Goal: Transaction & Acquisition: Purchase product/service

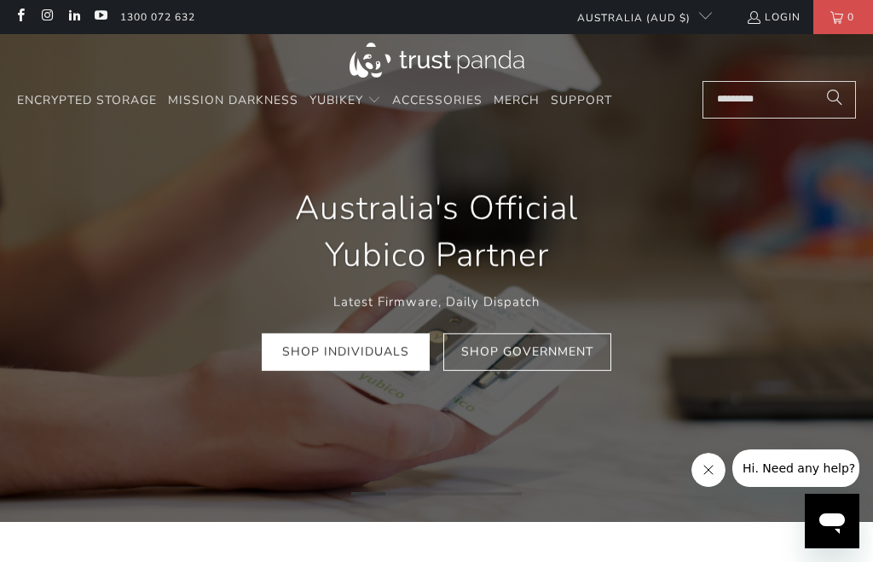
click at [853, 286] on icon "Next" at bounding box center [852, 277] width 26 height 292
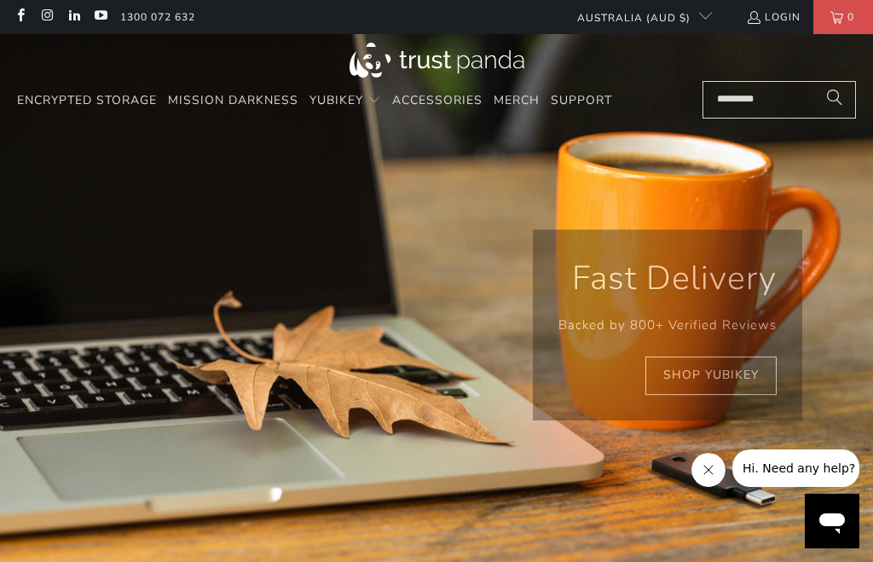
click at [724, 379] on link "Shop YubiKey" at bounding box center [710, 375] width 131 height 38
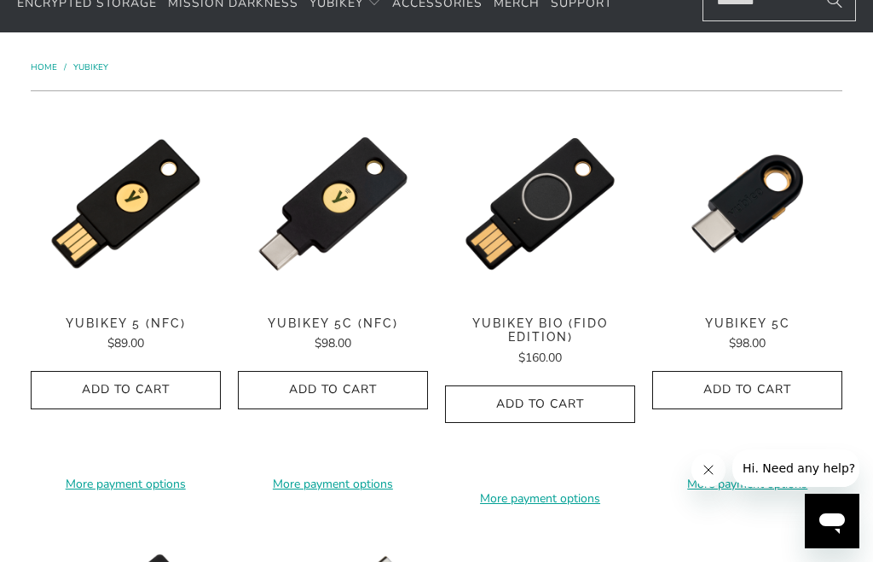
scroll to position [36, 0]
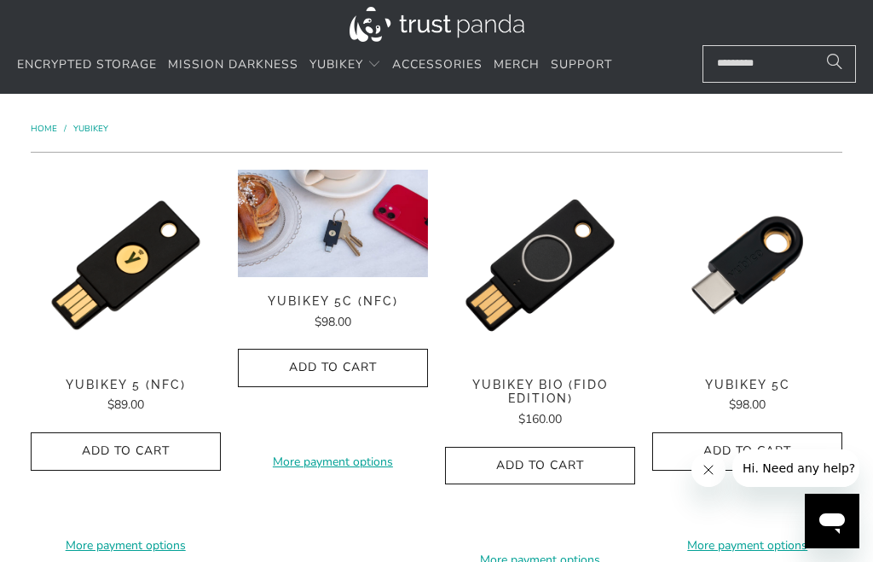
click at [342, 260] on img at bounding box center [333, 223] width 190 height 107
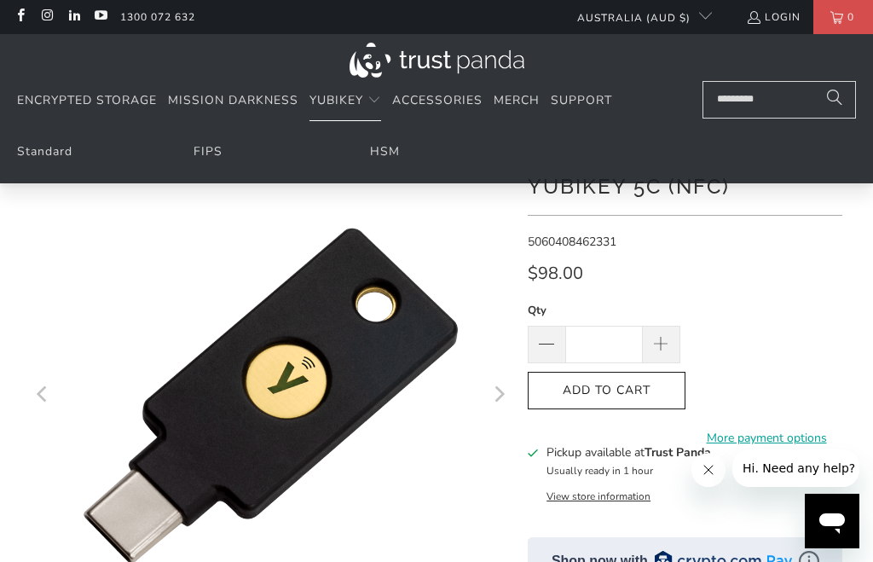
click at [198, 159] on link "FIPS" at bounding box center [208, 151] width 29 height 16
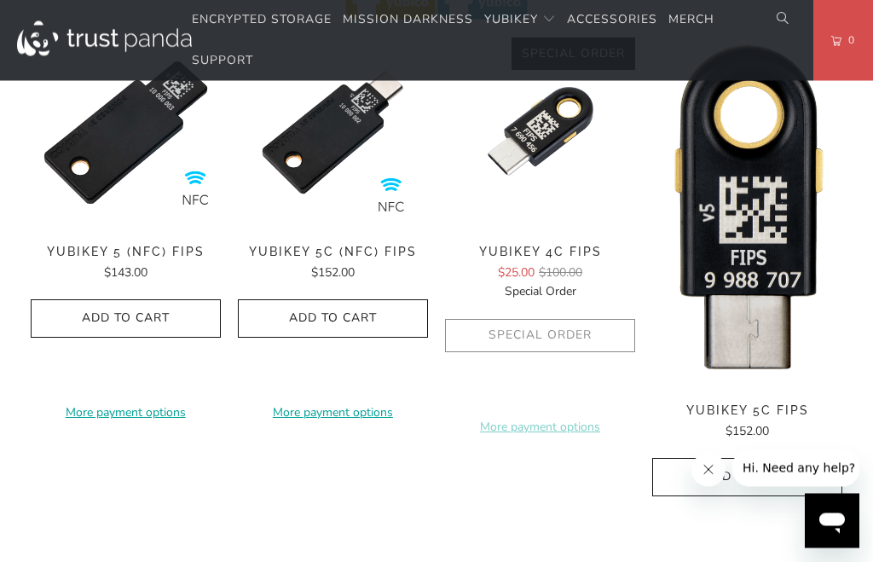
scroll to position [672, 0]
click at [766, 134] on img at bounding box center [747, 212] width 190 height 349
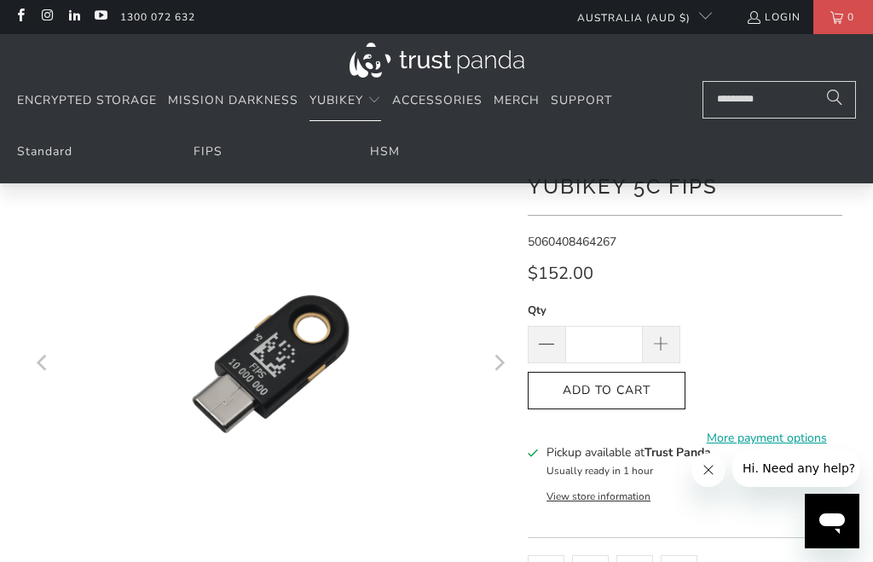
click at [44, 159] on link "Standard" at bounding box center [44, 151] width 55 height 16
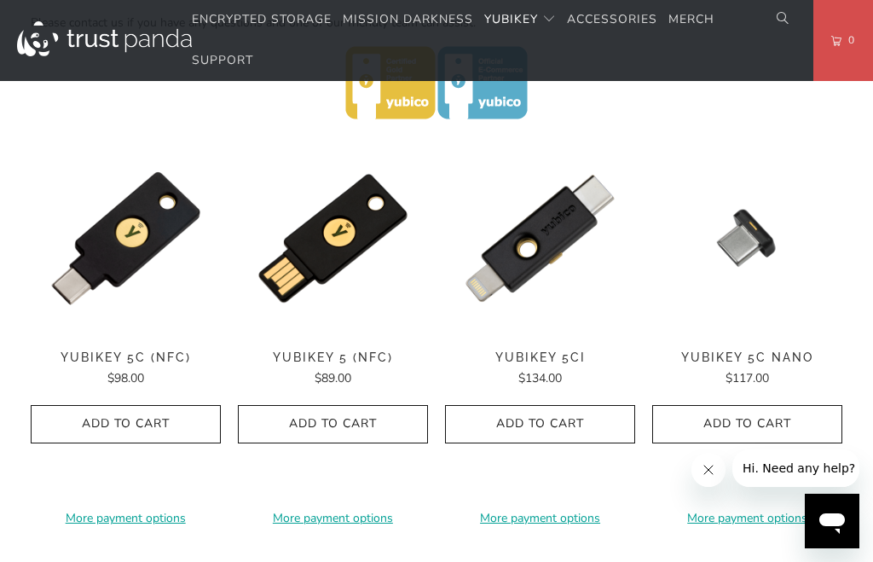
scroll to position [792, 0]
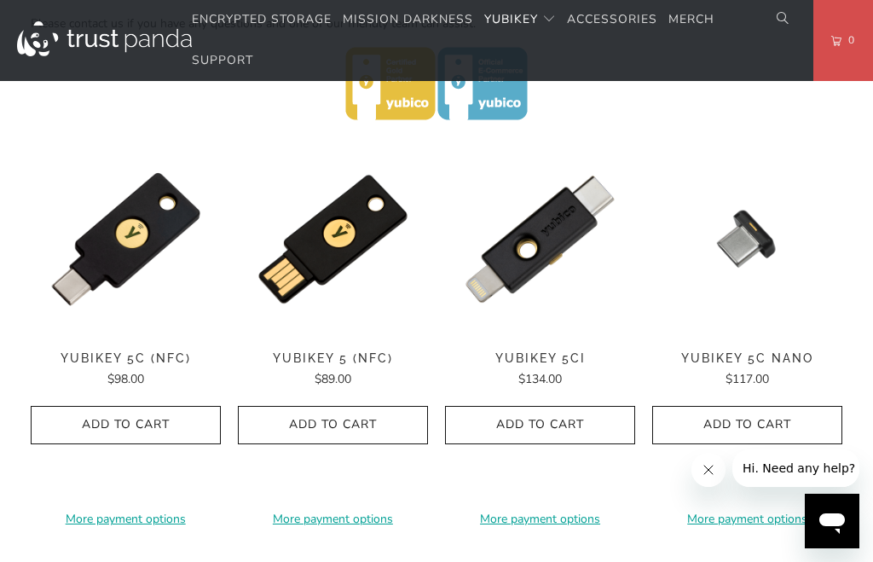
click at [142, 334] on img at bounding box center [126, 334] width 190 height 0
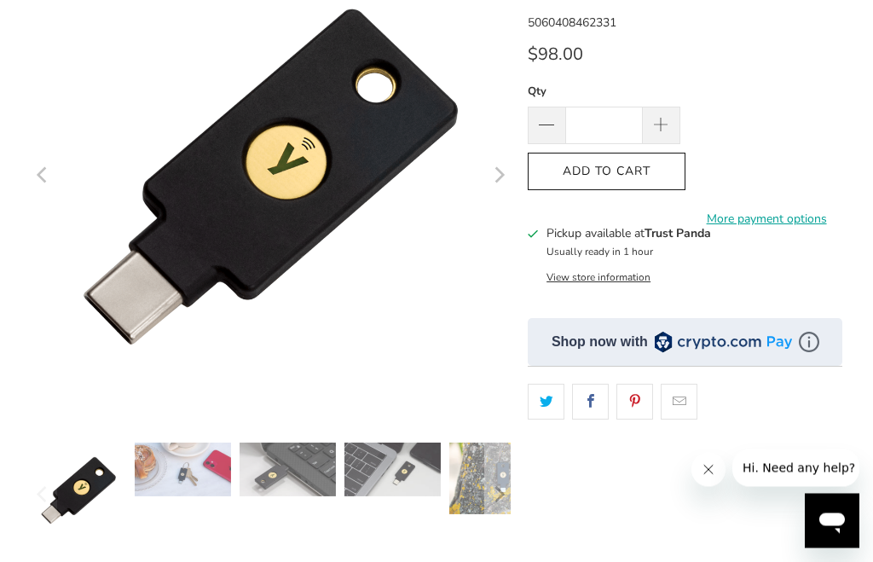
scroll to position [220, 0]
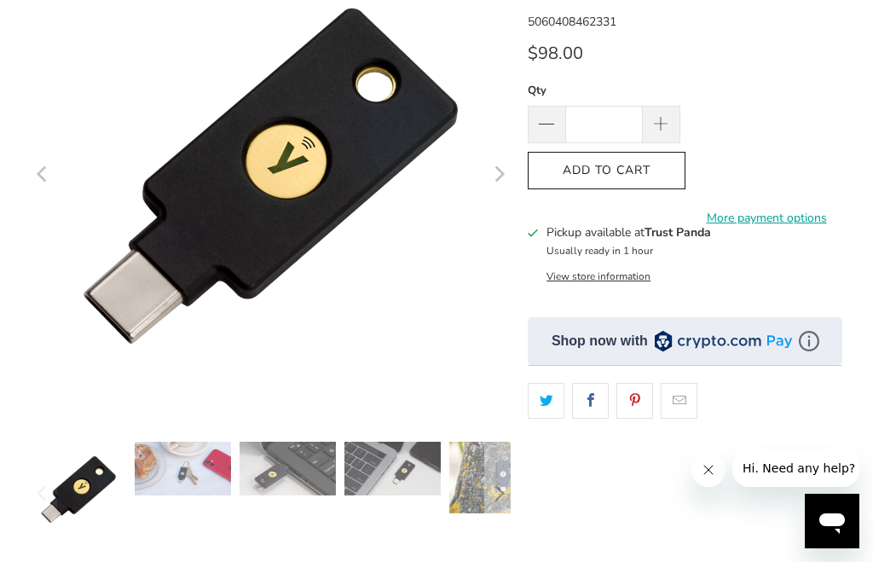
click at [657, 126] on span at bounding box center [661, 125] width 19 height 19
type input "*"
click at [614, 174] on icon "button" at bounding box center [606, 170] width 27 height 27
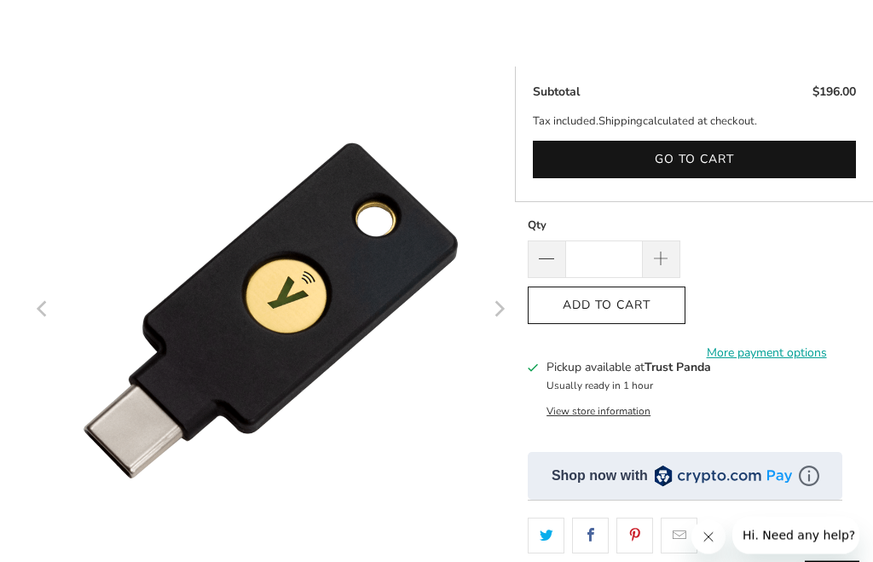
scroll to position [0, 0]
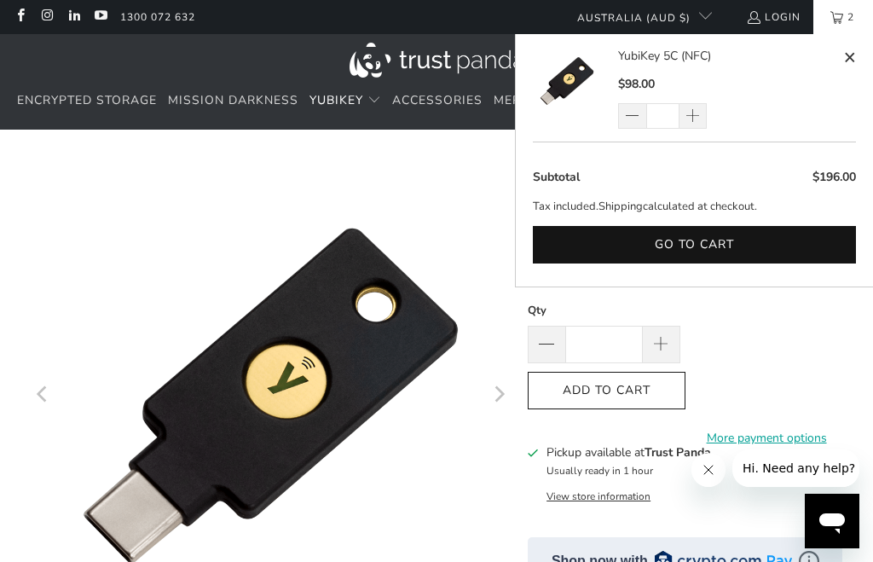
click at [489, 159] on button "Next" at bounding box center [497, 395] width 27 height 481
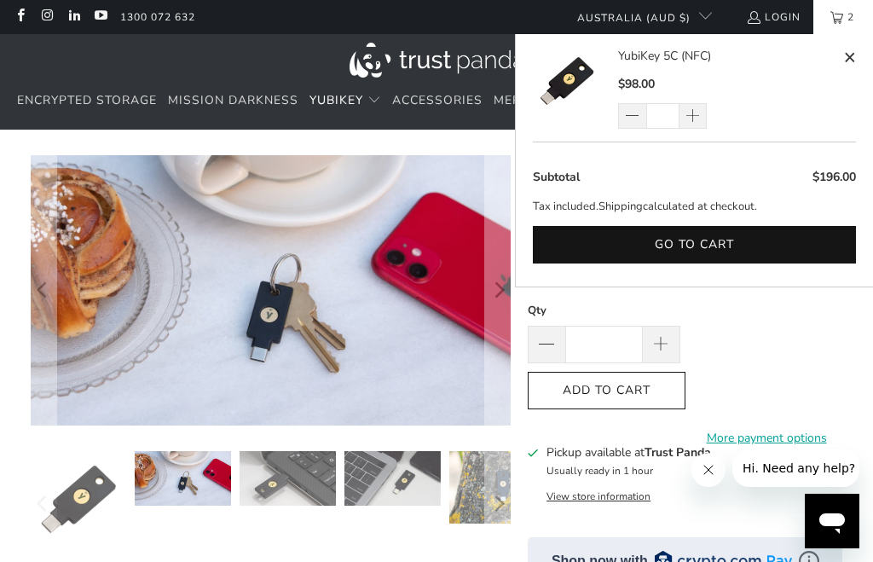
click at [853, 47] on span at bounding box center [849, 57] width 13 height 21
type input "*"
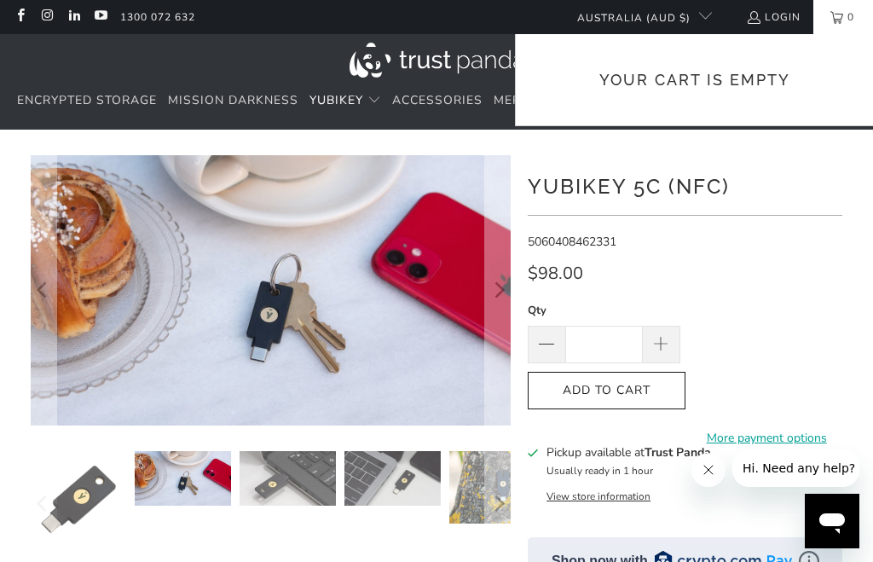
click at [605, 384] on icon "button" at bounding box center [606, 390] width 27 height 27
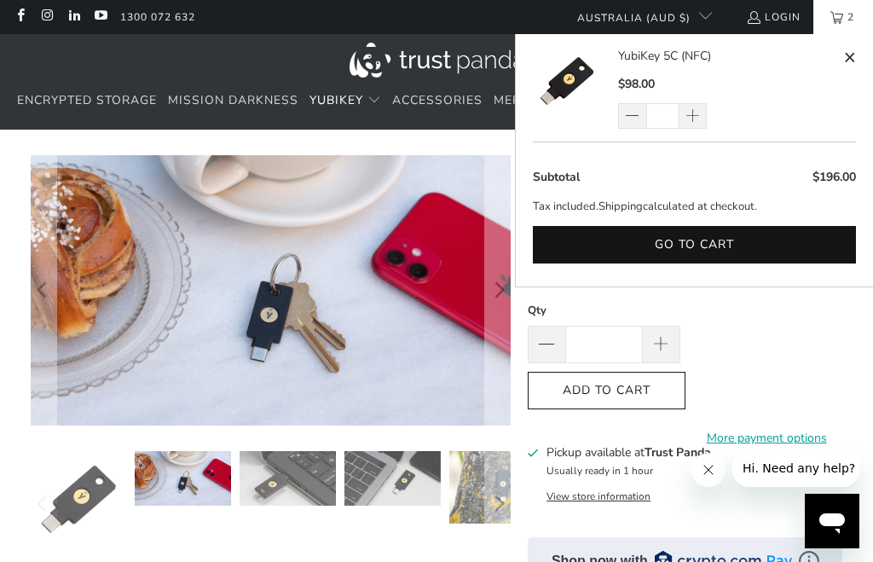
click at [431, 99] on span "Accessories" at bounding box center [437, 100] width 90 height 16
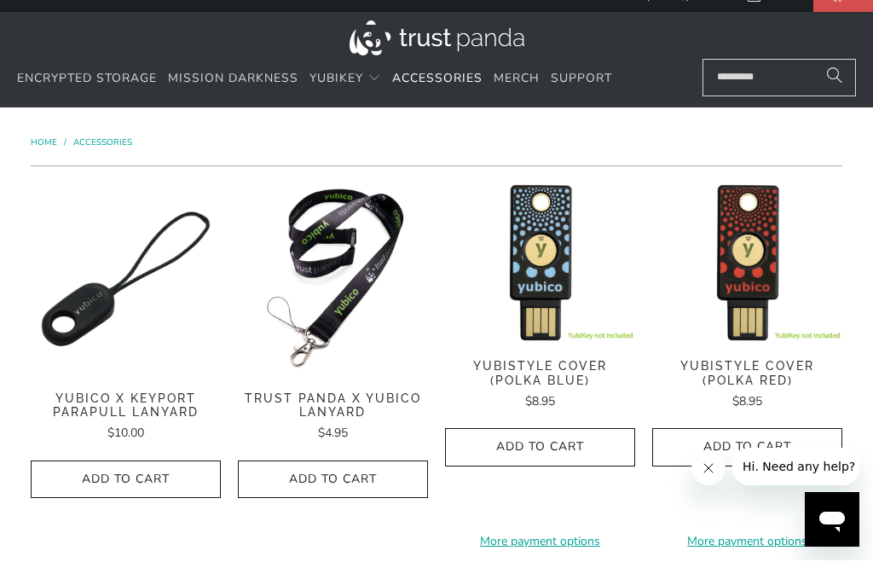
scroll to position [23, 0]
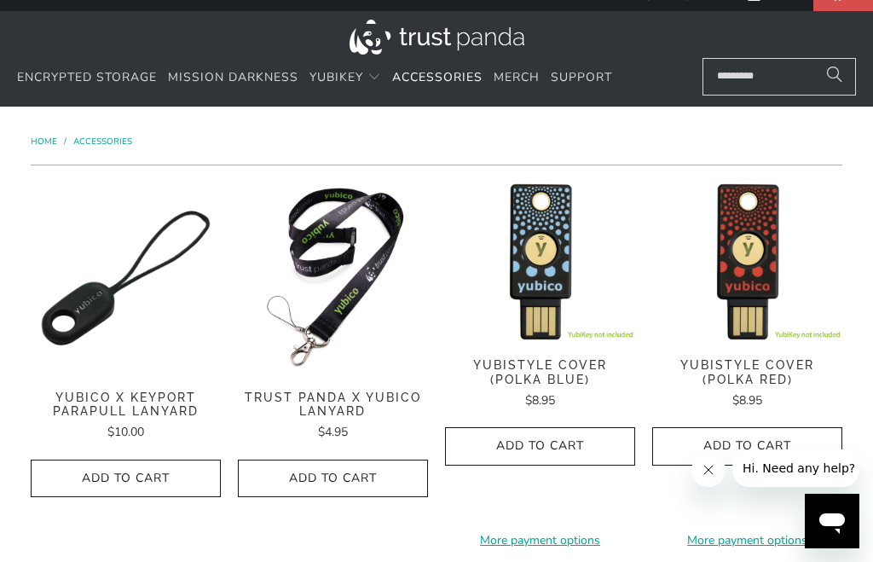
click at [510, 73] on span "Merch" at bounding box center [517, 77] width 46 height 16
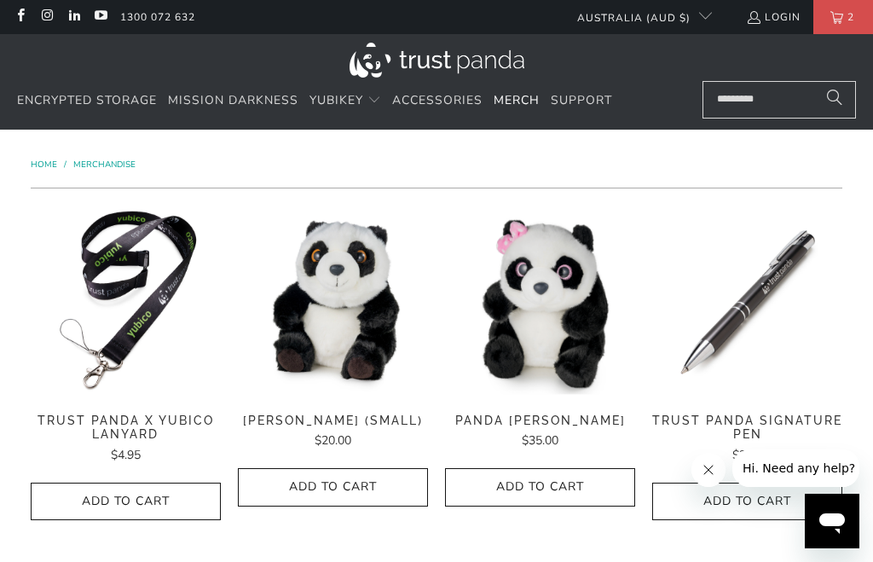
click at [440, 100] on span "Accessories" at bounding box center [437, 100] width 90 height 16
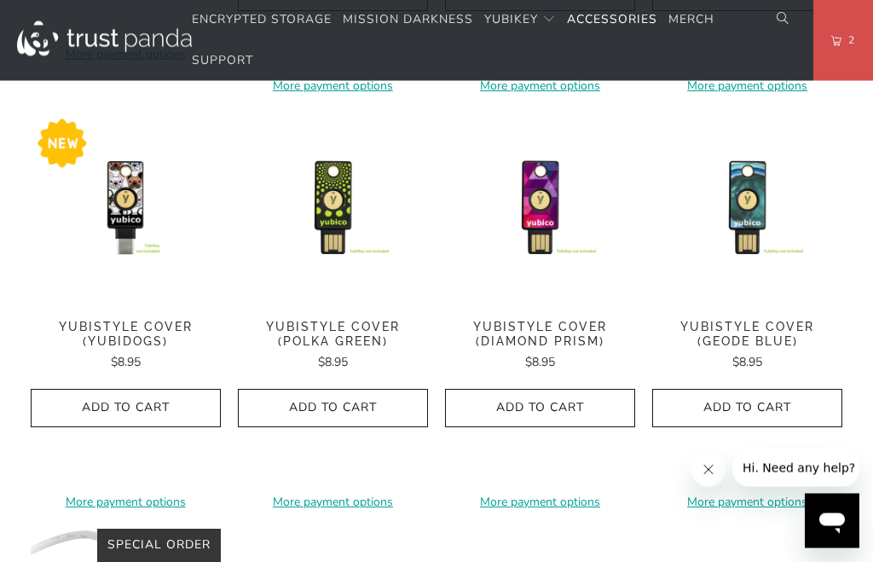
scroll to position [922, 0]
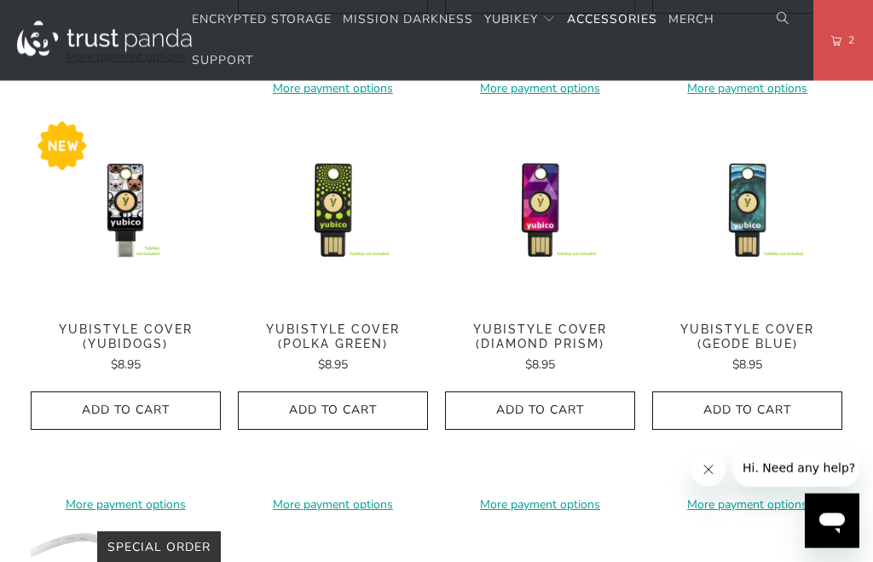
click at [563, 404] on span "Add to Cart" at bounding box center [540, 411] width 154 height 14
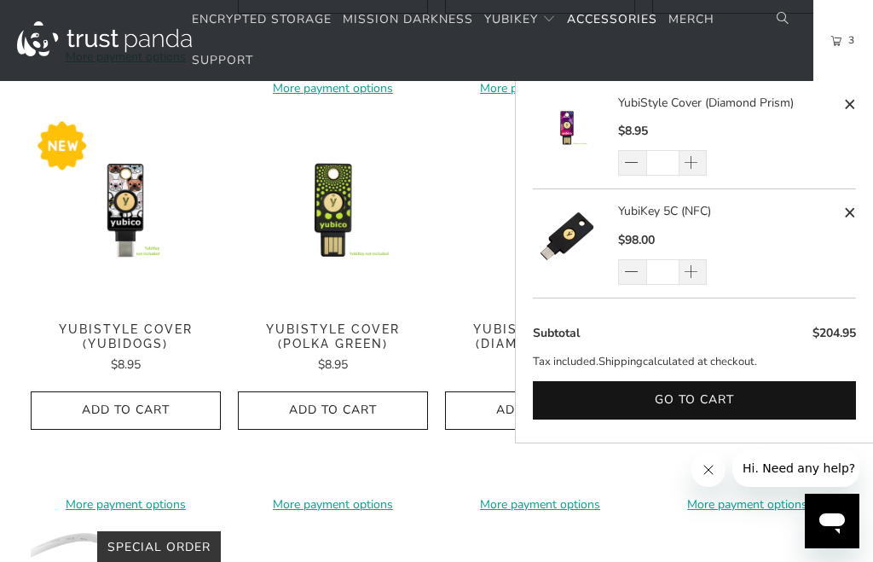
click at [769, 402] on button "Go to cart" at bounding box center [694, 400] width 323 height 38
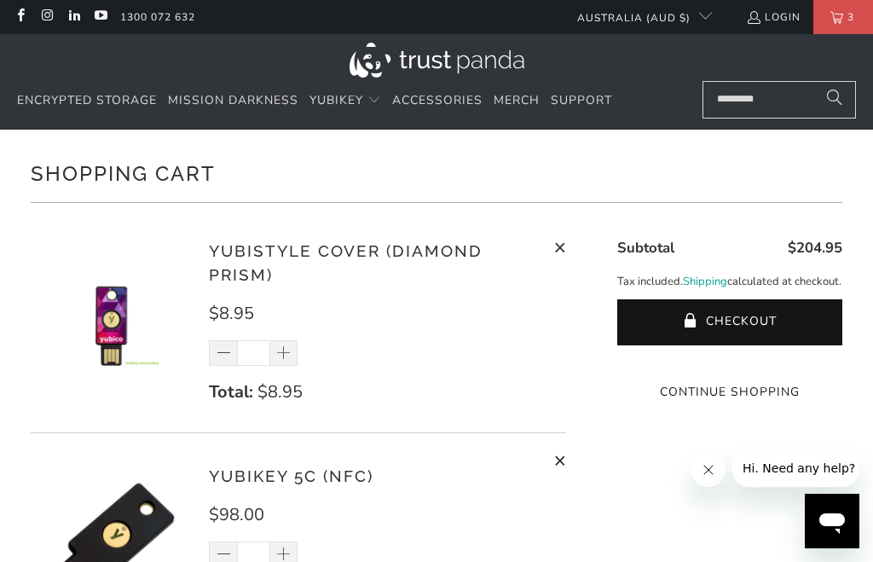
click at [426, 114] on link "Accessories" at bounding box center [437, 101] width 90 height 40
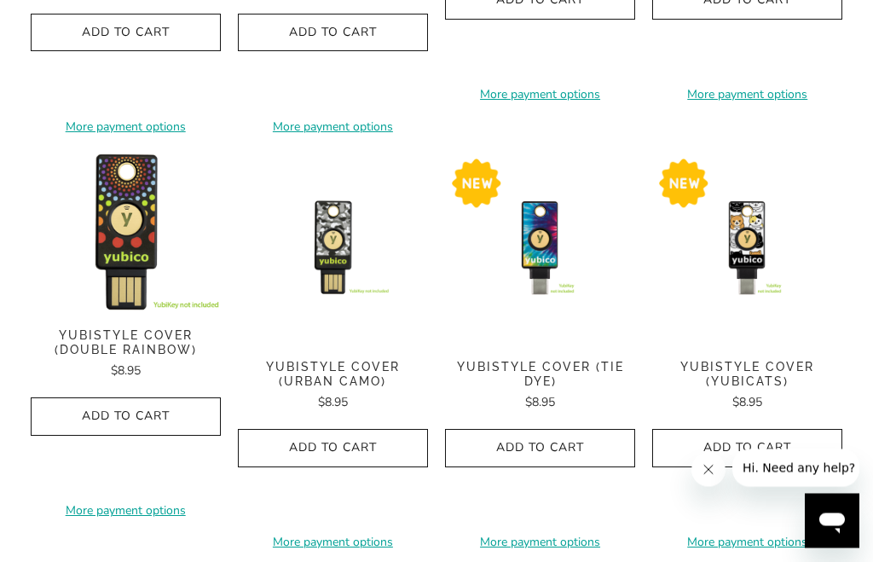
scroll to position [469, 0]
click at [558, 430] on button "Add to Cart" at bounding box center [540, 448] width 190 height 38
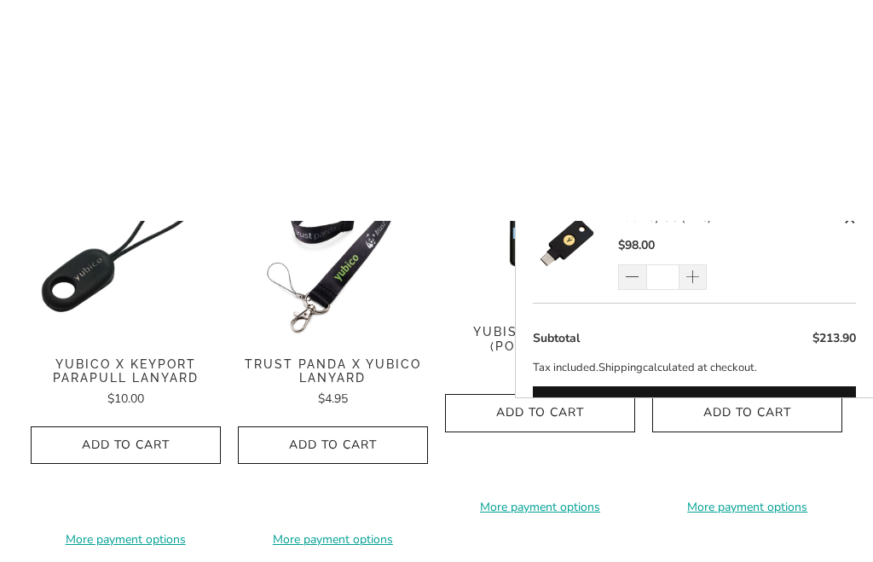
scroll to position [0, 0]
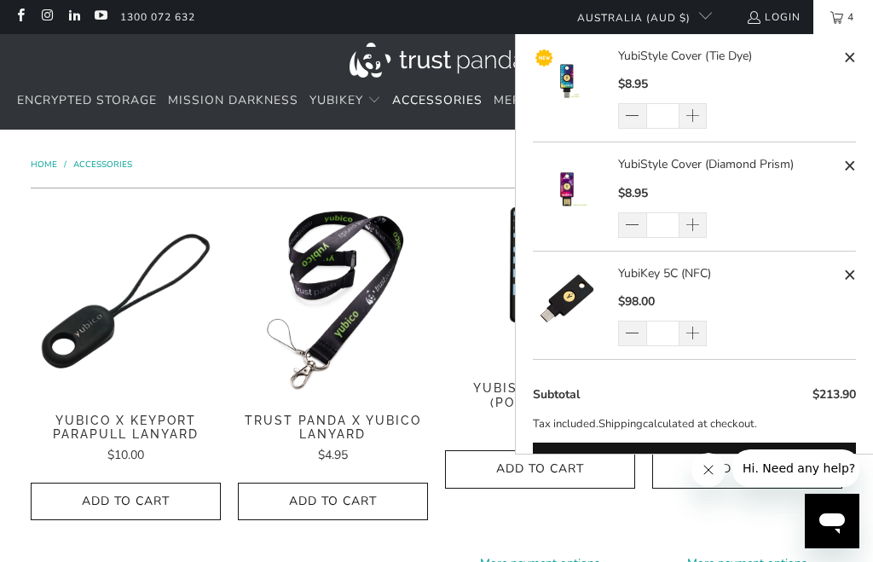
click at [651, 444] on button "Go to cart" at bounding box center [694, 462] width 323 height 38
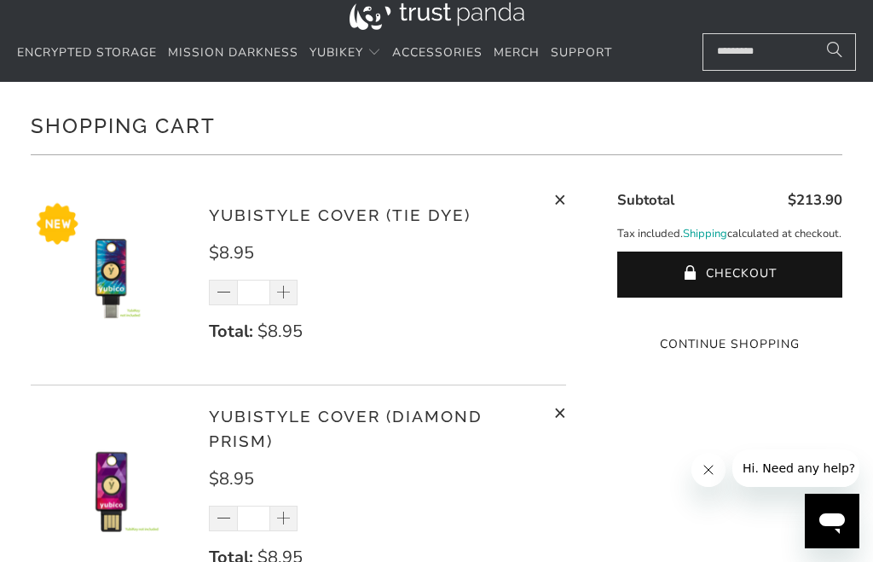
scroll to position [47, 0]
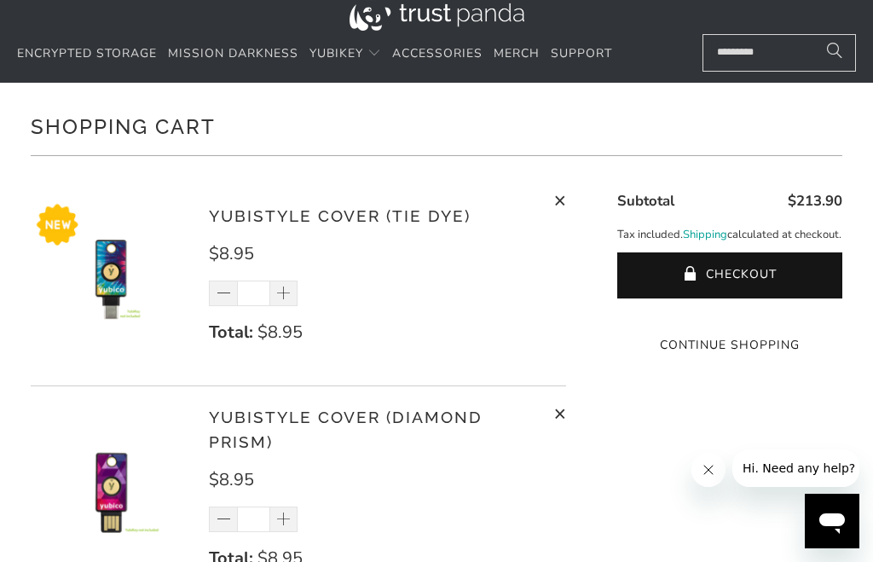
click at [113, 54] on span "Encrypted Storage" at bounding box center [87, 53] width 140 height 16
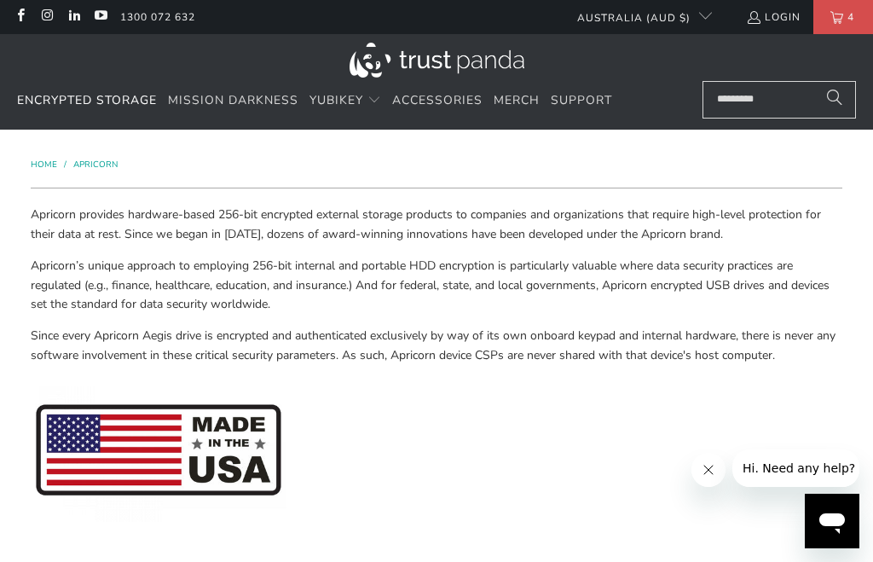
click at [250, 93] on span "Mission Darkness" at bounding box center [233, 100] width 130 height 16
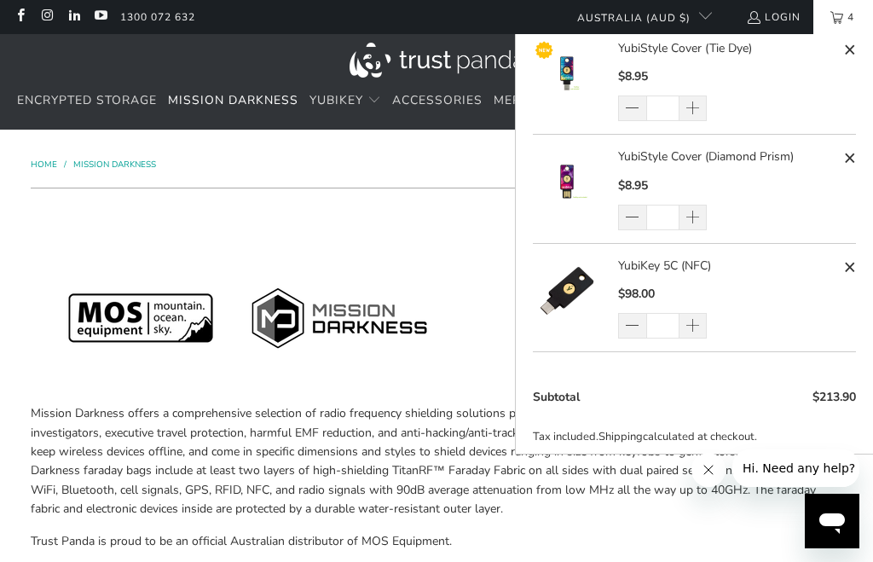
scroll to position [7, 0]
click at [611, 466] on button "Go to cart" at bounding box center [694, 475] width 323 height 38
